Goal: Information Seeking & Learning: Learn about a topic

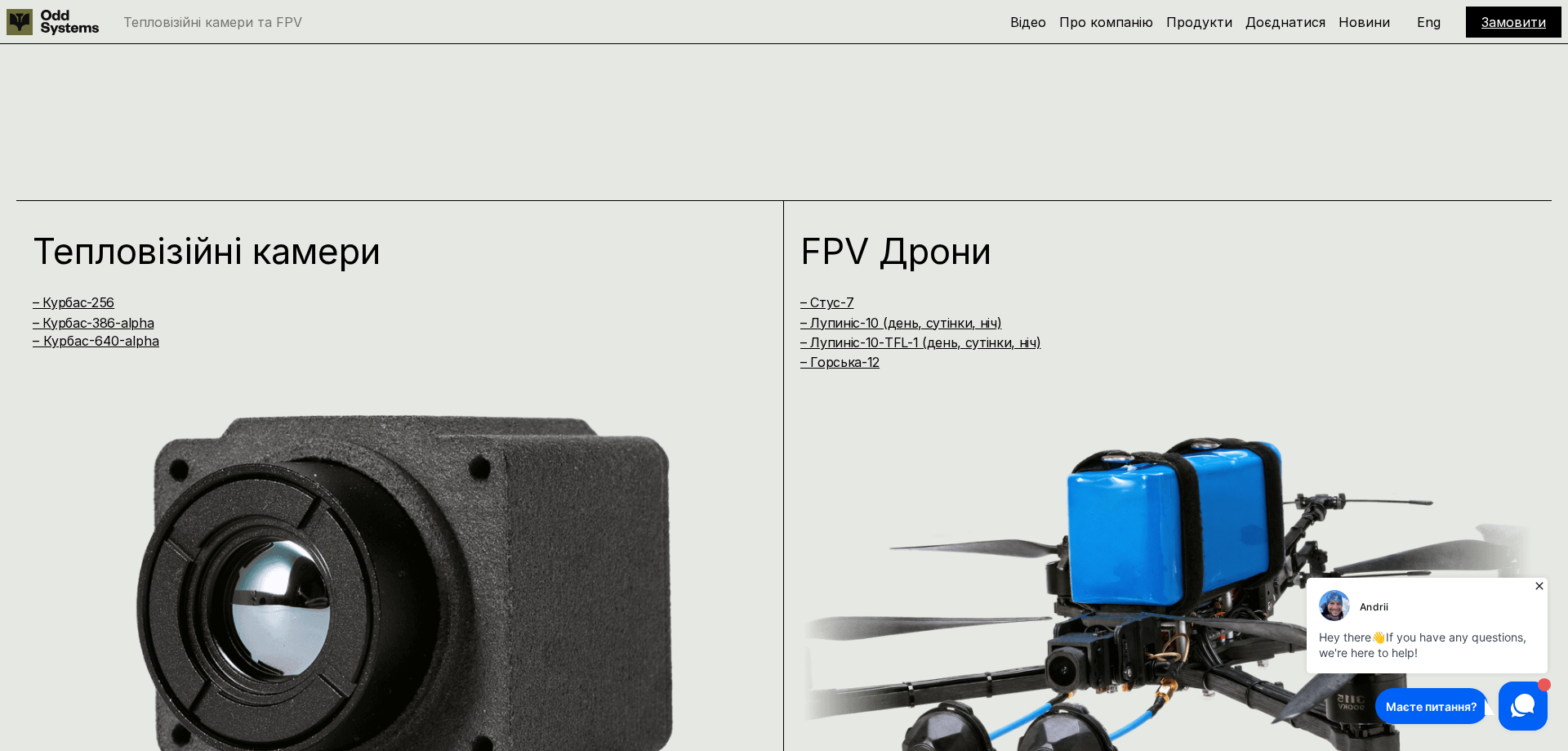
scroll to position [1500, 0]
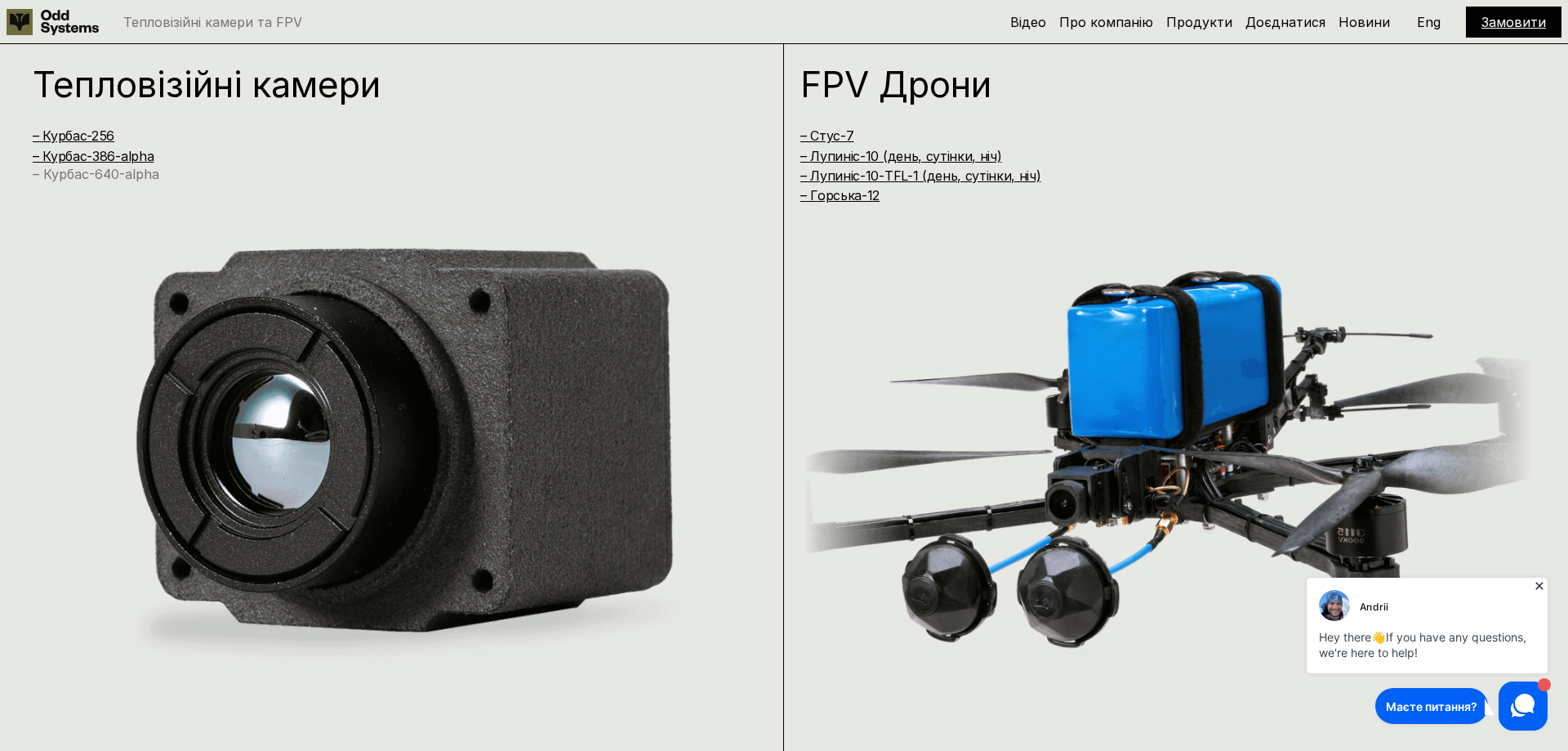
click at [128, 177] on link "– Курбас-640-alpha" at bounding box center [95, 174] width 127 height 16
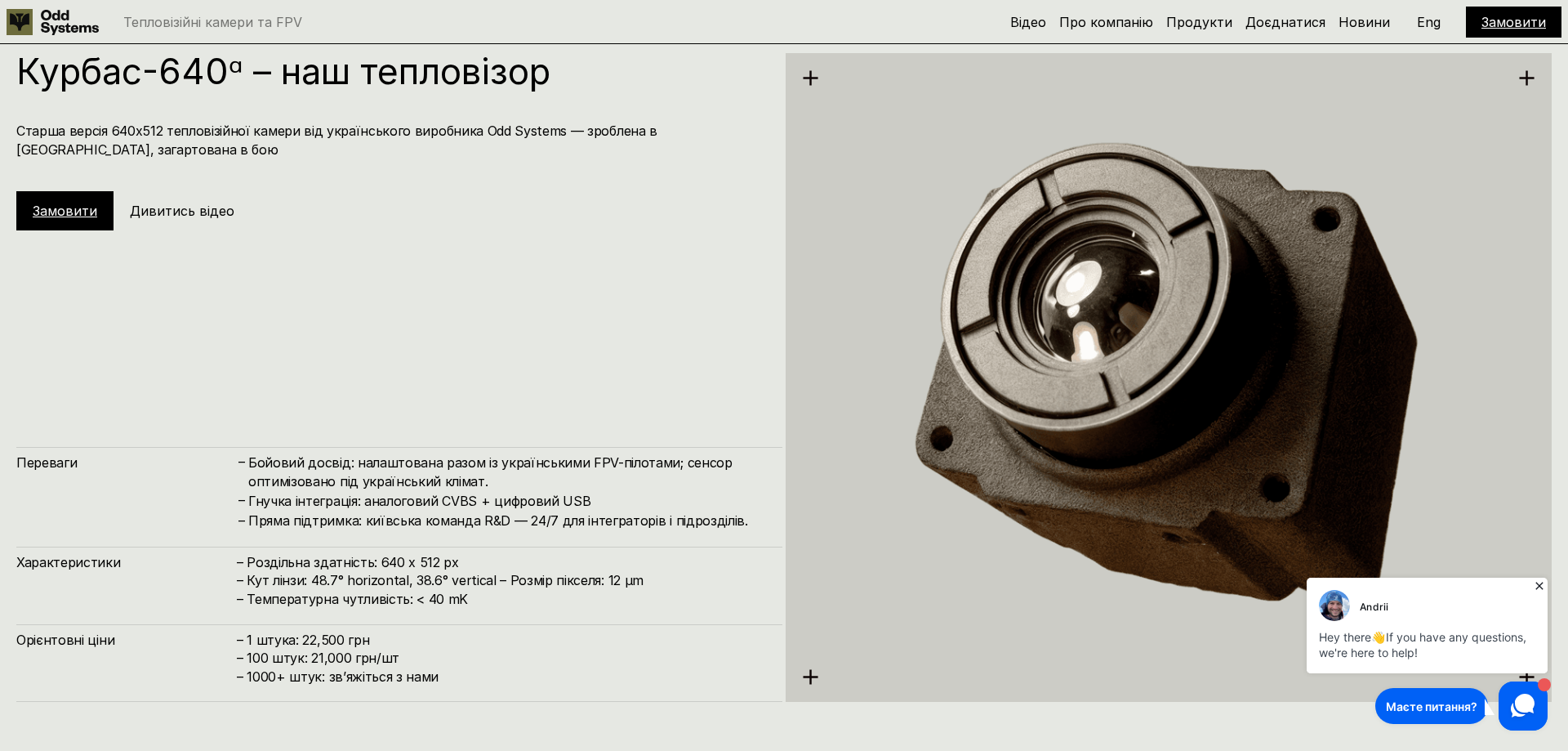
drag, startPoint x: 299, startPoint y: 639, endPoint x: 373, endPoint y: 636, distance: 74.1
click at [373, 636] on h4 "– 1 штука: 22,500 грн – 100 штук: 21,000 грн/шт – ⁠1000+ штук: звʼяжіться з нами" at bounding box center [501, 657] width 529 height 54
click at [467, 650] on h4 "– 1 штука: 22,500 грн – 100 штук: 21,000 грн/шт – ⁠1000+ штук: звʼяжіться з нами" at bounding box center [501, 657] width 529 height 54
click at [1542, 586] on icon at bounding box center [1538, 585] width 16 height 16
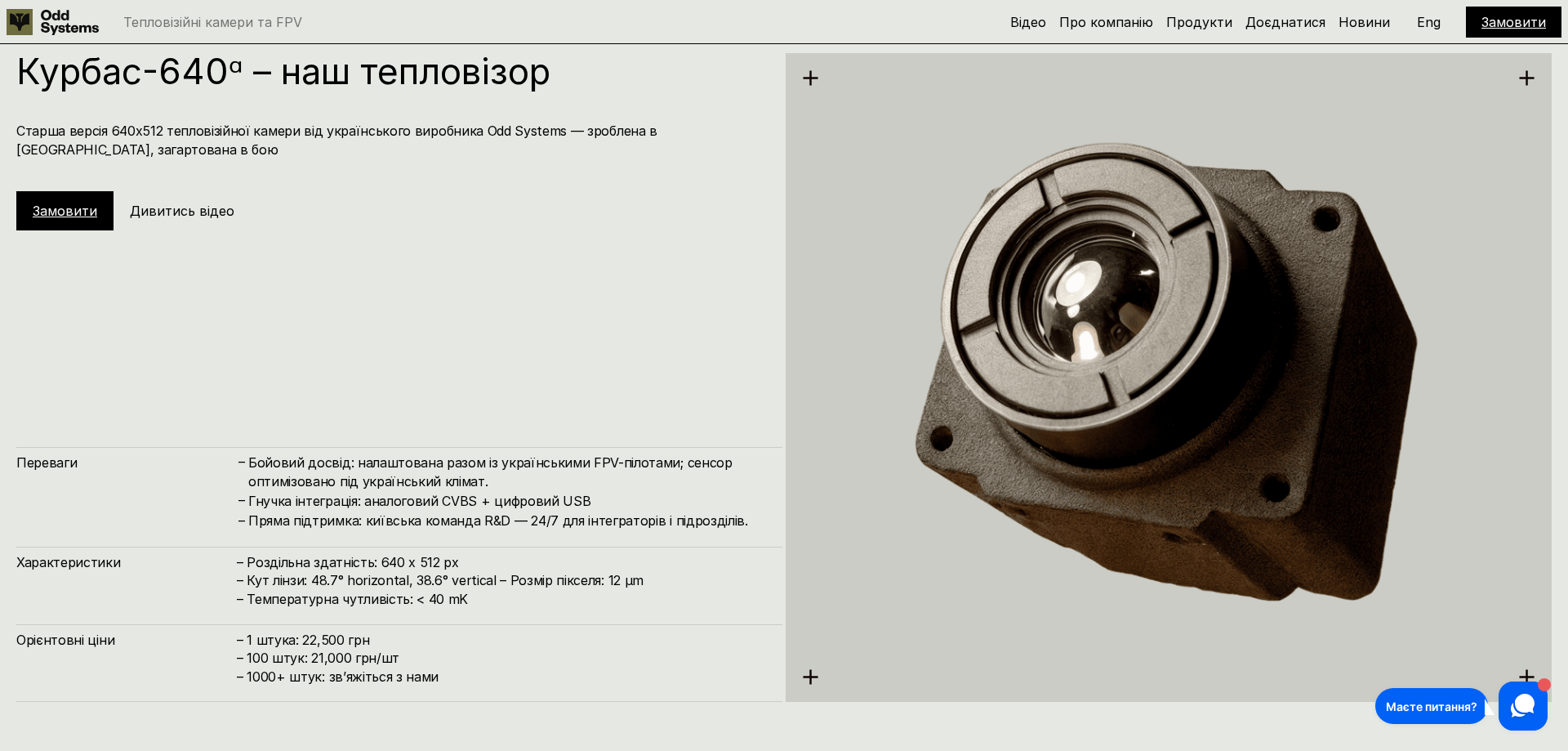
click at [513, 500] on h4 "Гнучка інтеграція: аналоговий CVBS + цифровий USB" at bounding box center [506, 500] width 518 height 18
click at [645, 509] on h4 "Гнучка інтеграція: аналоговий CVBS + цифровий USB" at bounding box center [506, 500] width 518 height 18
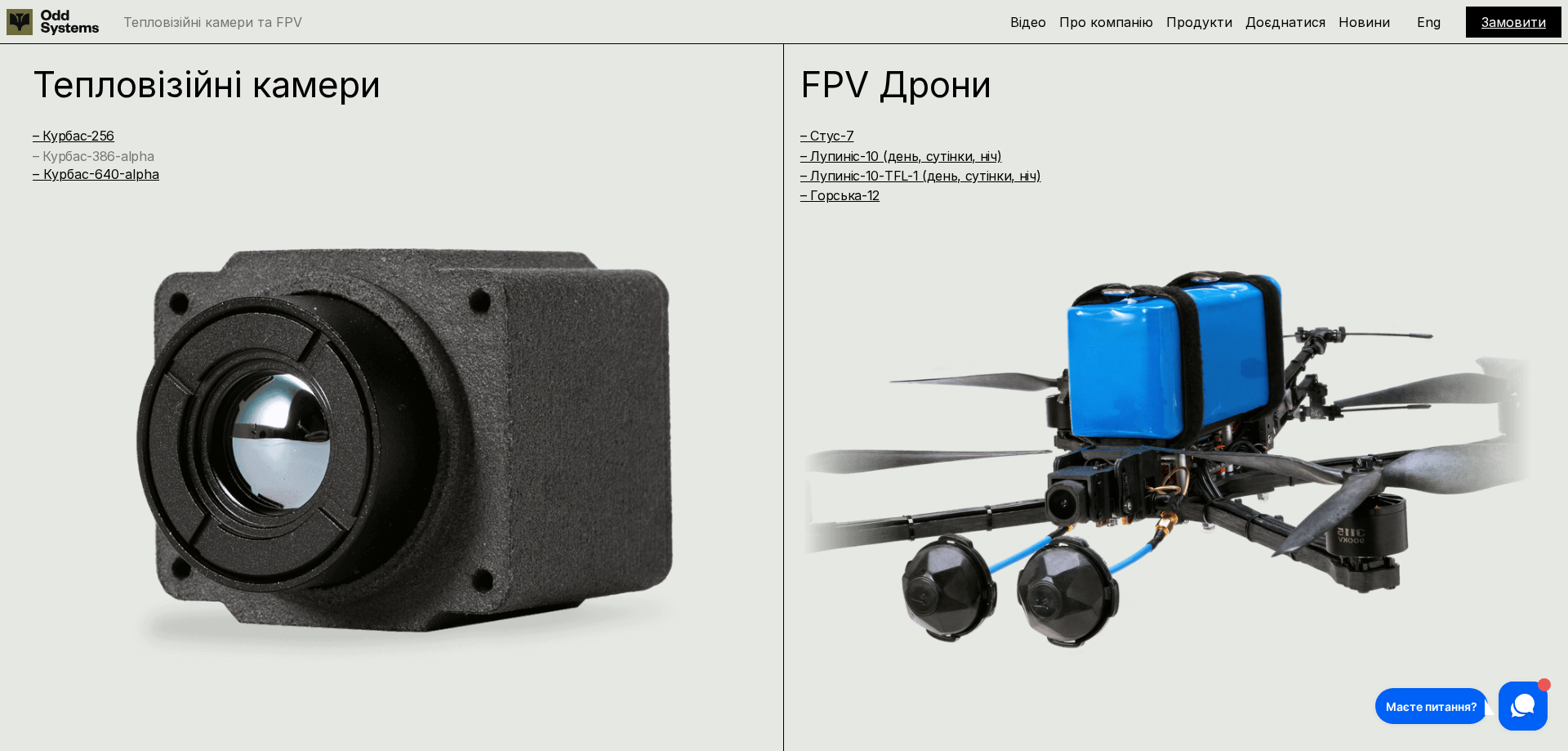
click at [138, 161] on link "– Курбас-386-alpha" at bounding box center [93, 156] width 121 height 16
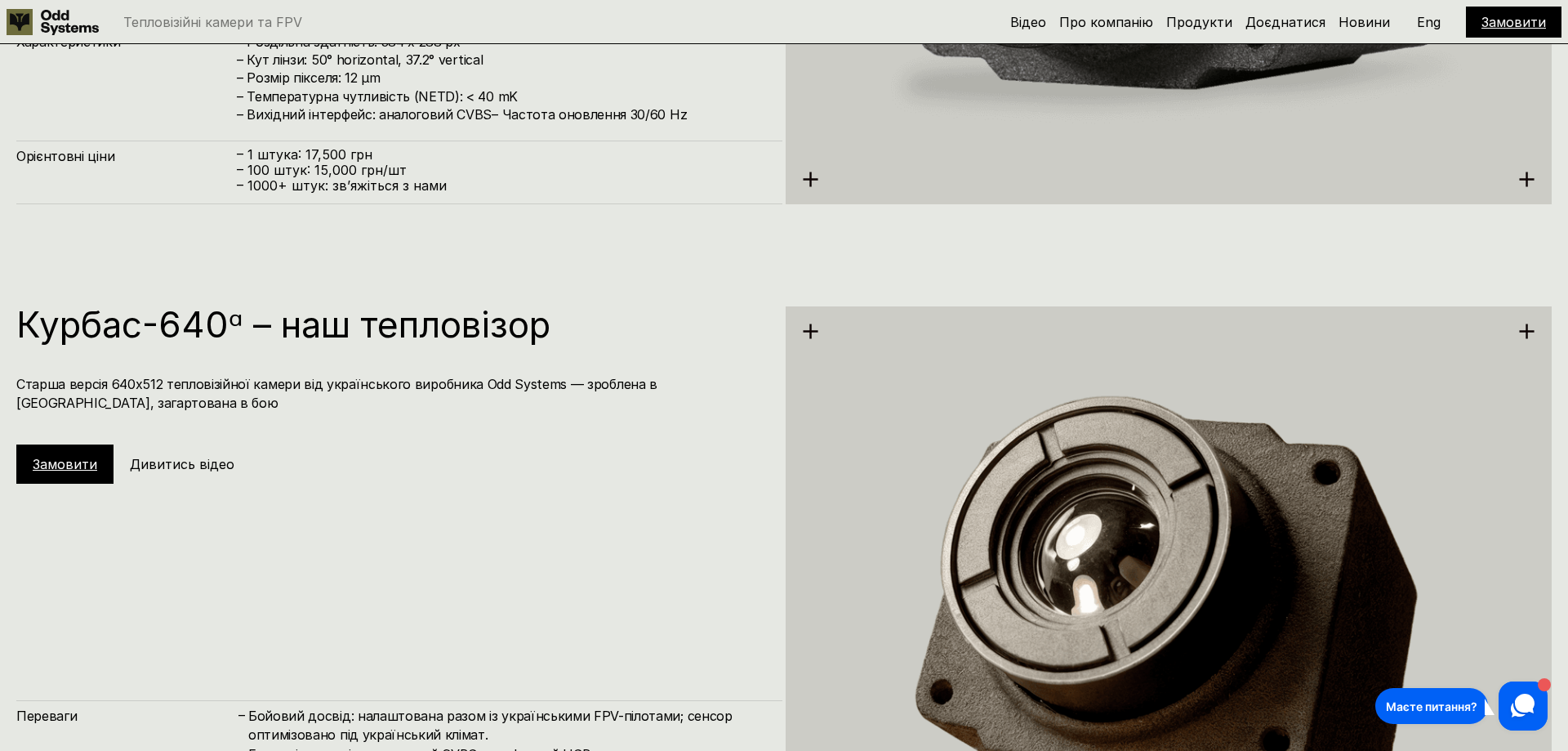
scroll to position [3084, 0]
